Goal: Navigation & Orientation: Find specific page/section

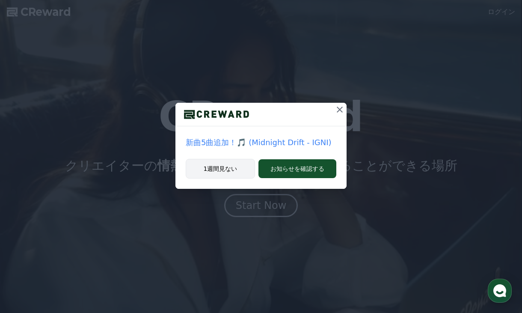
click at [225, 171] on button "1週間見ない" at bounding box center [220, 169] width 69 height 20
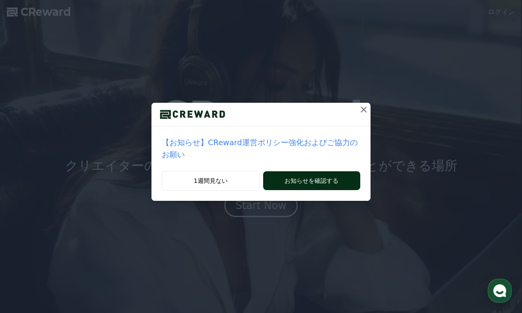
click at [304, 171] on button "お知らせを確認する" at bounding box center [311, 180] width 97 height 19
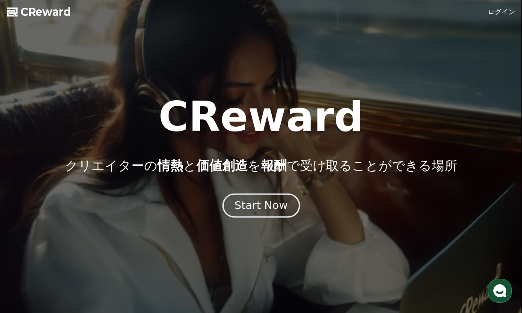
click at [257, 210] on div "Start Now" at bounding box center [260, 205] width 53 height 15
